Goal: Information Seeking & Learning: Learn about a topic

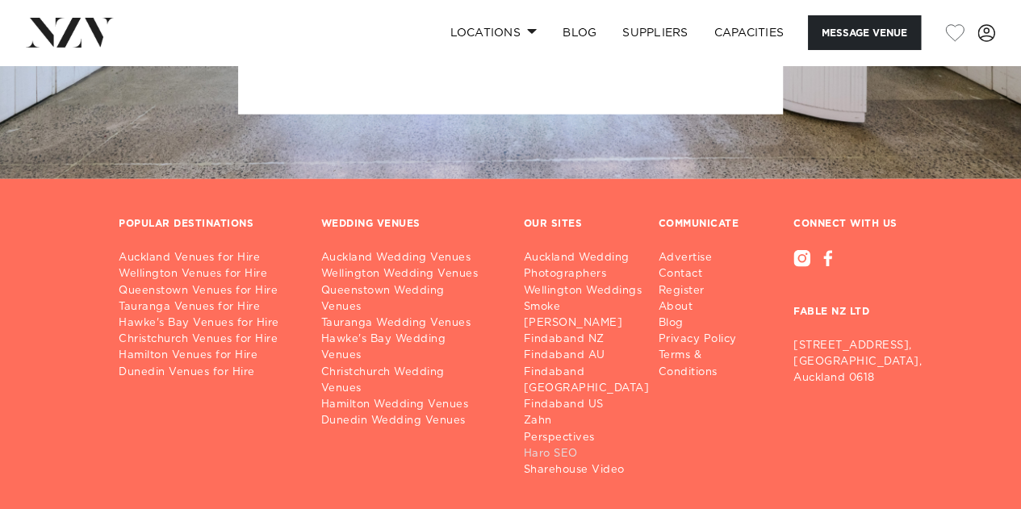
scroll to position [2163, 0]
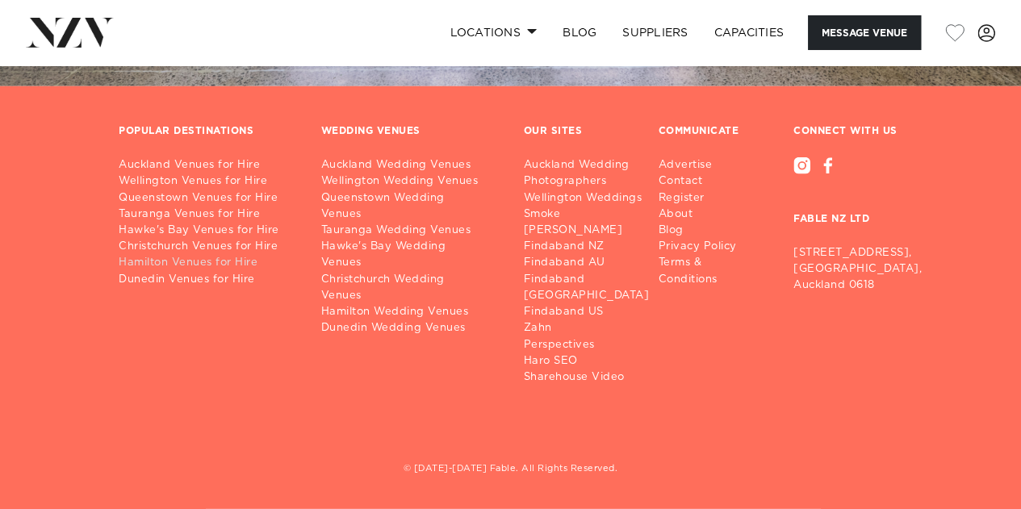
click at [218, 255] on link "Hamilton Venues for Hire" at bounding box center [207, 263] width 177 height 16
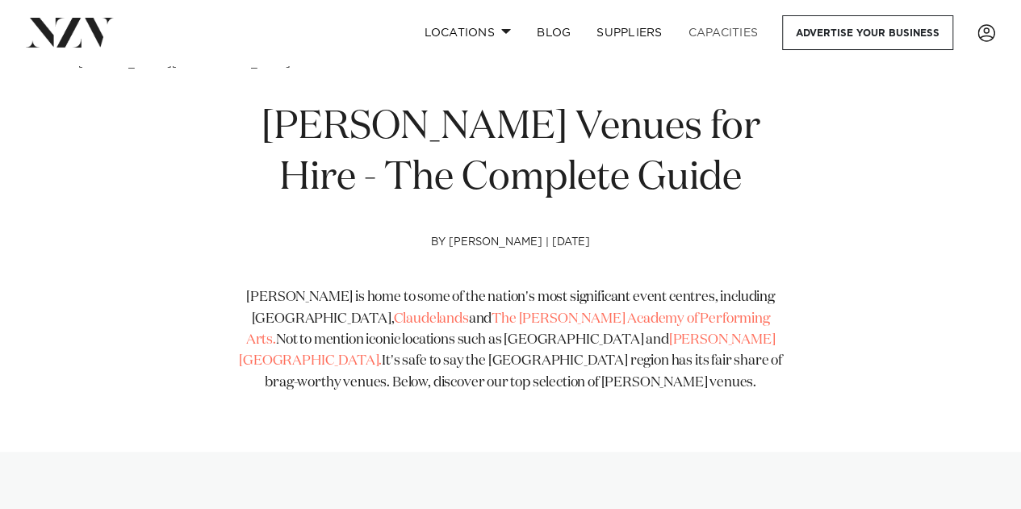
scroll to position [404, 0]
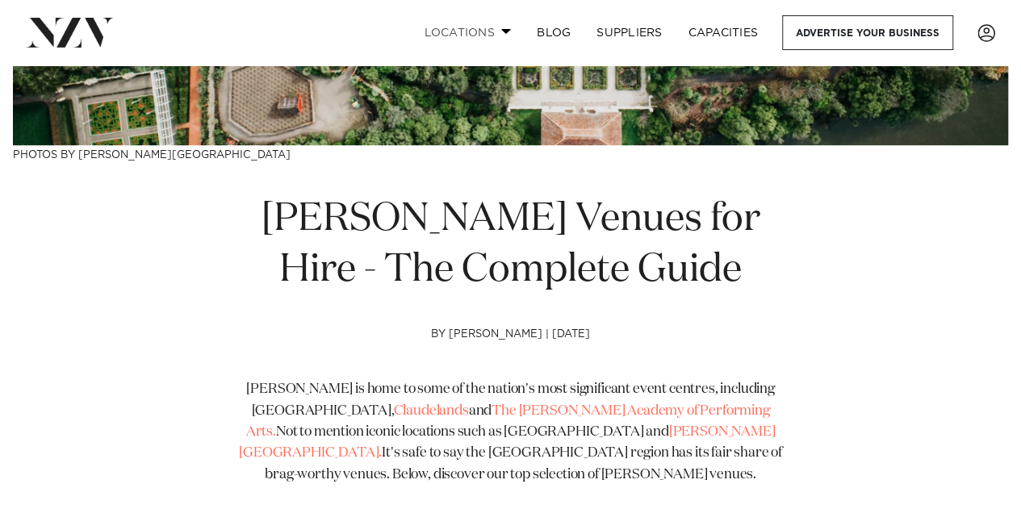
click at [502, 28] on link "Locations" at bounding box center [467, 32] width 113 height 35
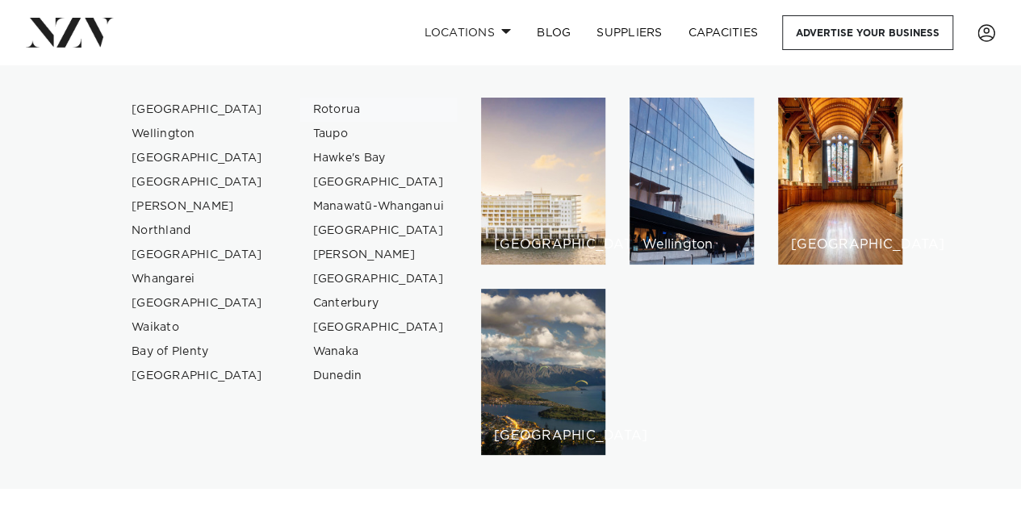
click at [344, 108] on link "Rotorua" at bounding box center [378, 110] width 157 height 24
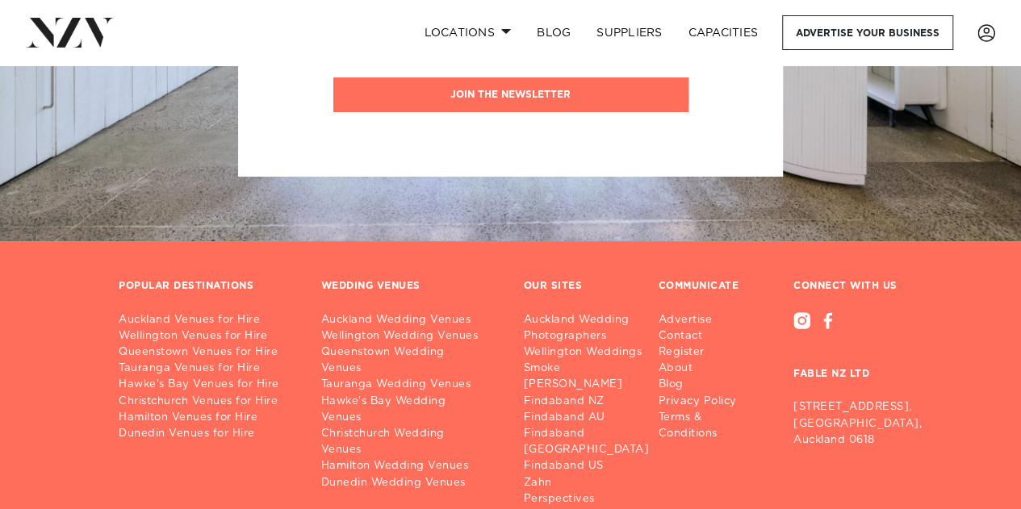
scroll to position [3127, 0]
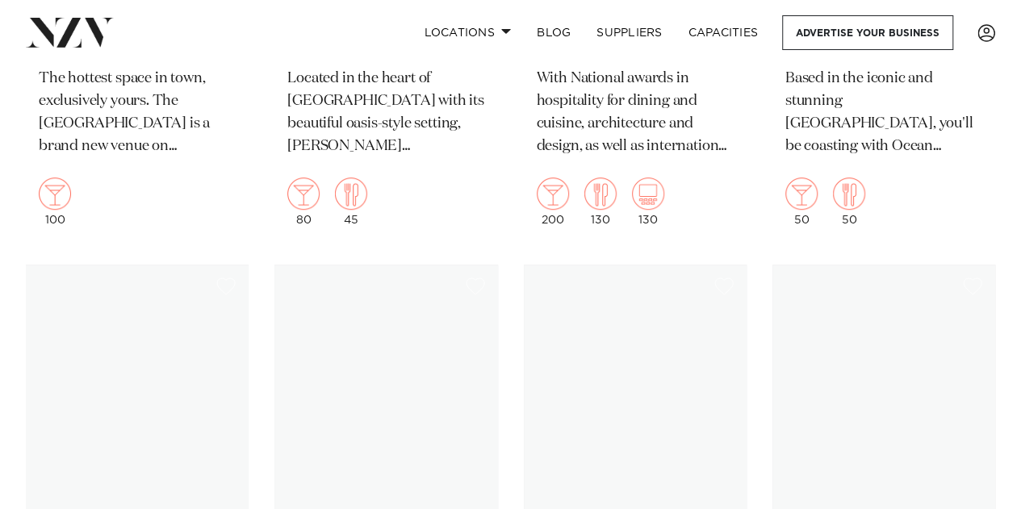
scroll to position [9846, 0]
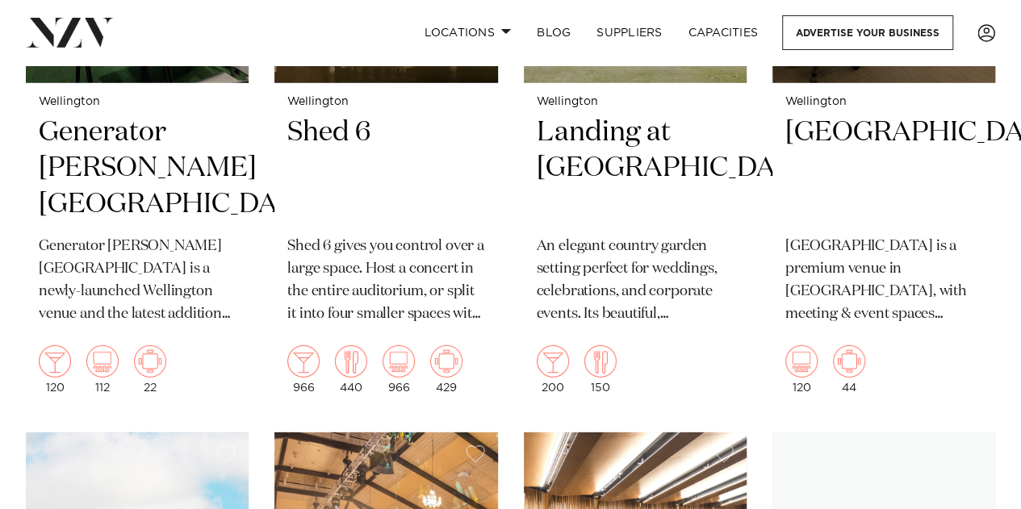
scroll to position [2421, 0]
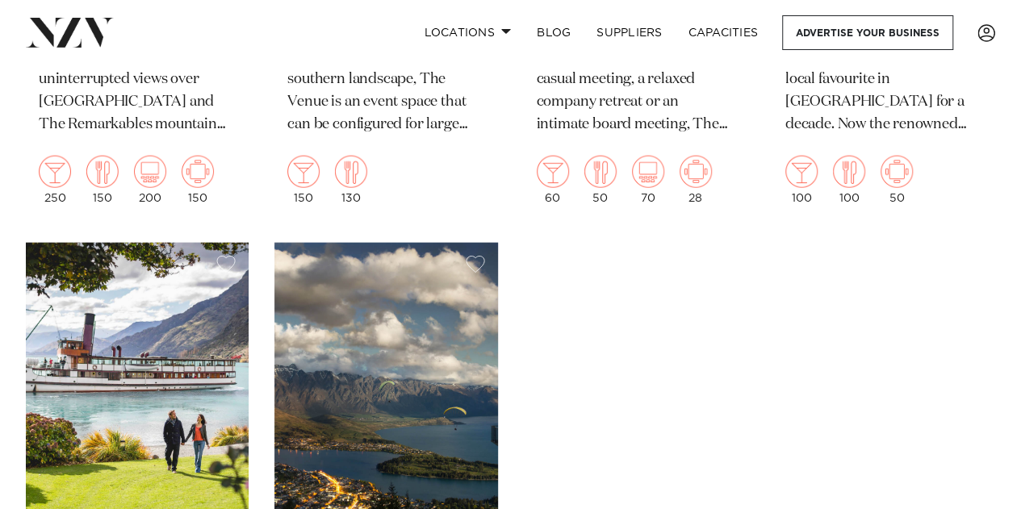
scroll to position [2018, 0]
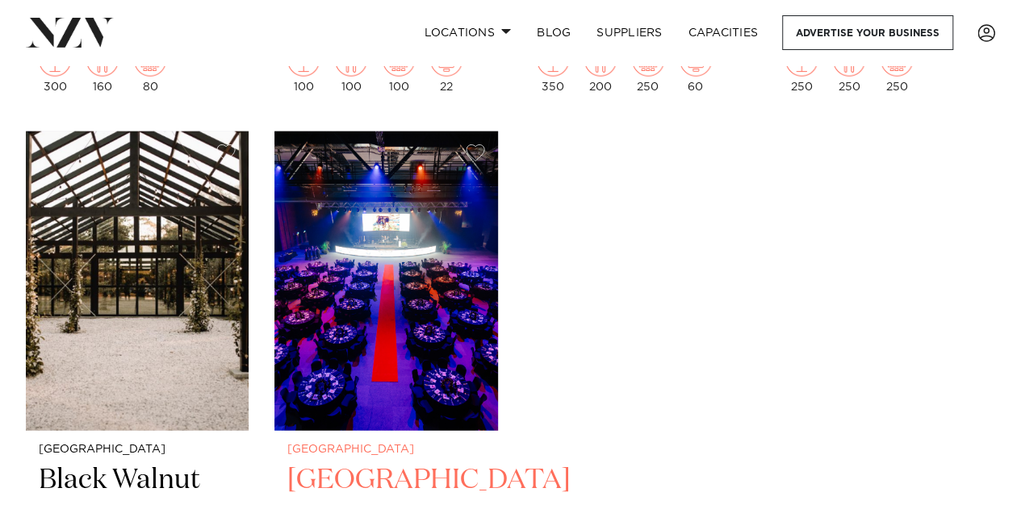
scroll to position [2179, 0]
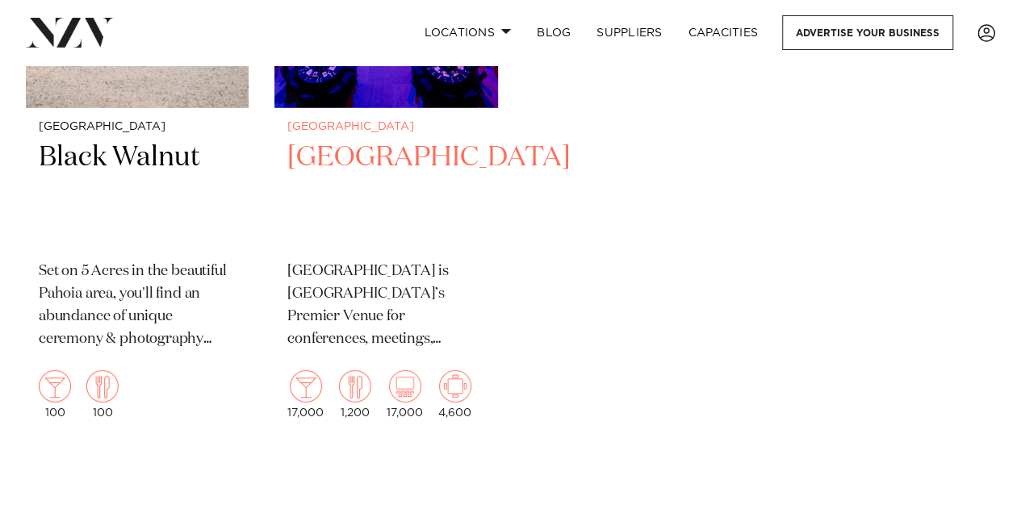
click at [337, 140] on h2 "Mercury Baypark" at bounding box center [385, 194] width 197 height 109
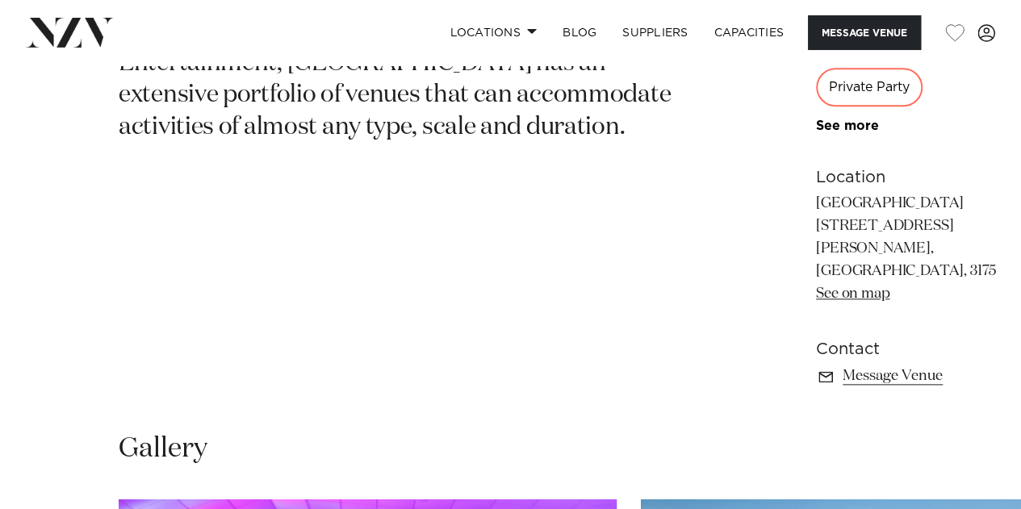
scroll to position [807, 0]
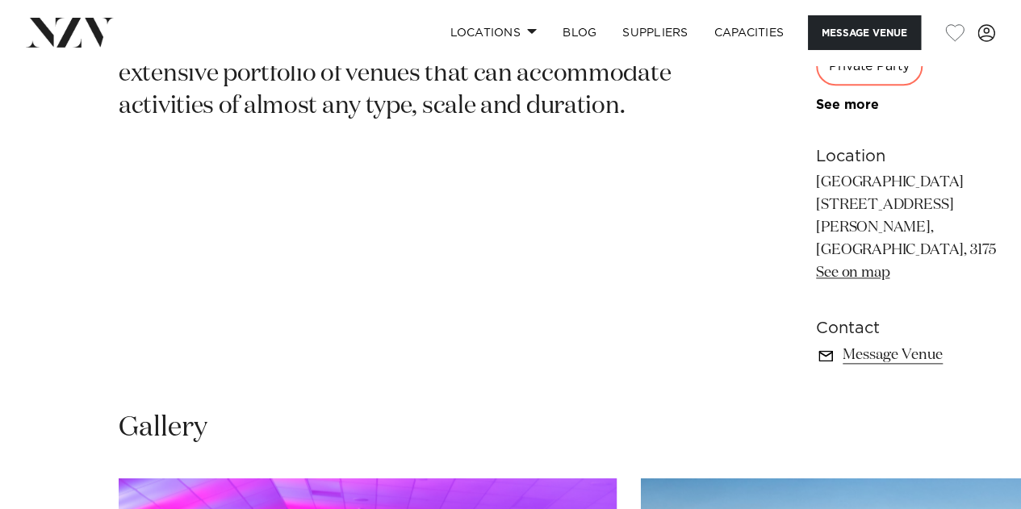
click at [816, 344] on link "Message Venue" at bounding box center [908, 355] width 184 height 23
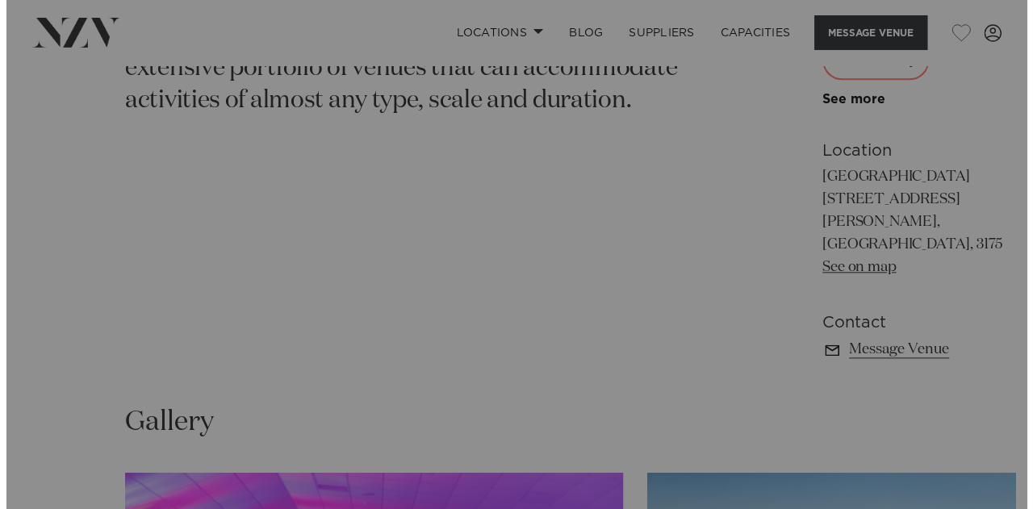
scroll to position [813, 0]
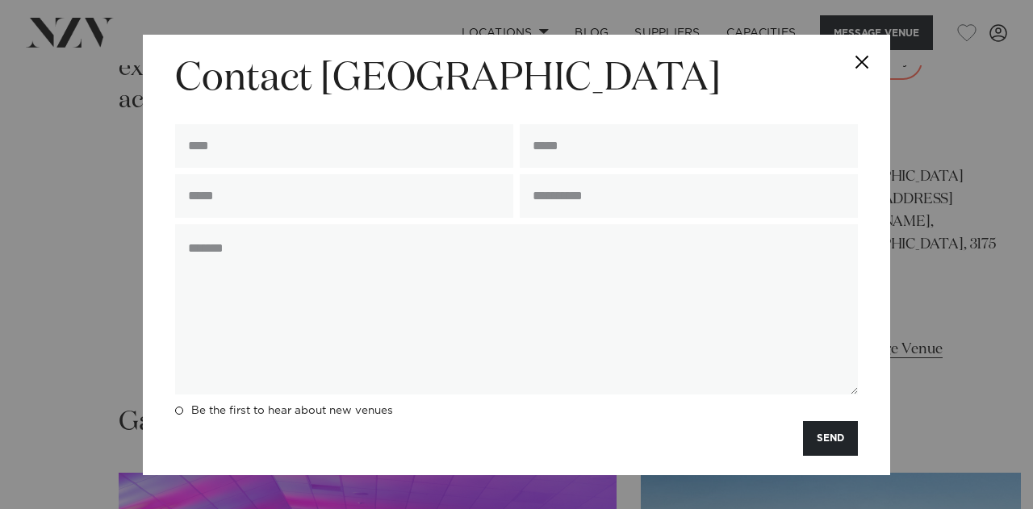
click at [856, 52] on button "Close" at bounding box center [862, 63] width 56 height 56
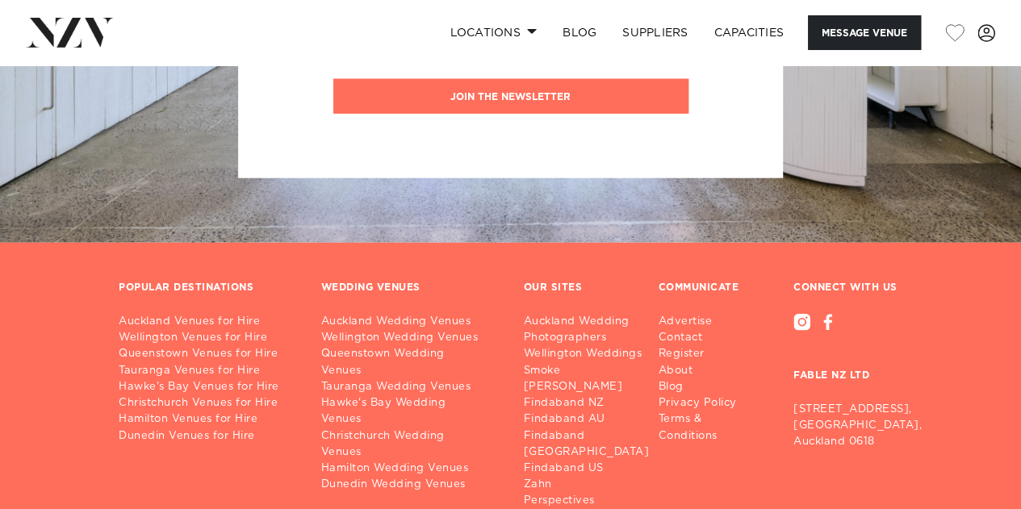
scroll to position [2163, 0]
